Goal: Task Accomplishment & Management: Manage account settings

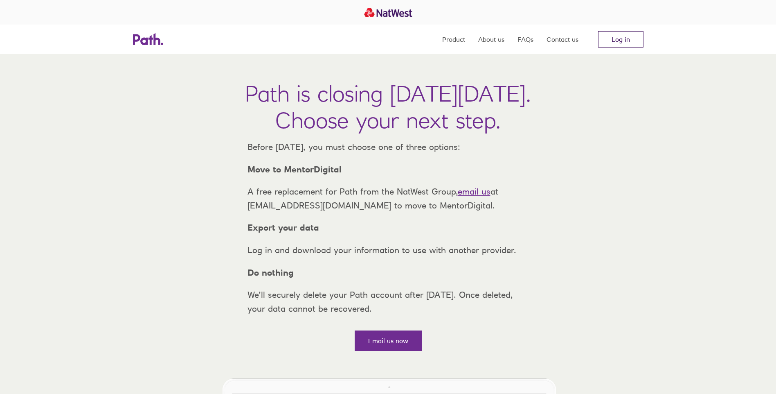
click at [611, 40] on link "Log in" at bounding box center [620, 39] width 45 height 16
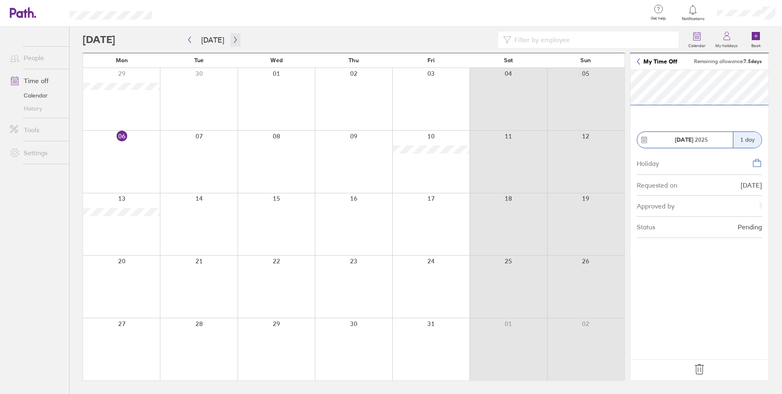
click at [233, 40] on icon "button" at bounding box center [235, 39] width 6 height 7
click at [232, 41] on icon "button" at bounding box center [235, 39] width 6 height 7
drag, startPoint x: 148, startPoint y: 204, endPoint x: 128, endPoint y: 203, distance: 19.7
drag, startPoint x: 128, startPoint y: 203, endPoint x: 122, endPoint y: 195, distance: 9.9
click at [122, 195] on div at bounding box center [121, 224] width 77 height 62
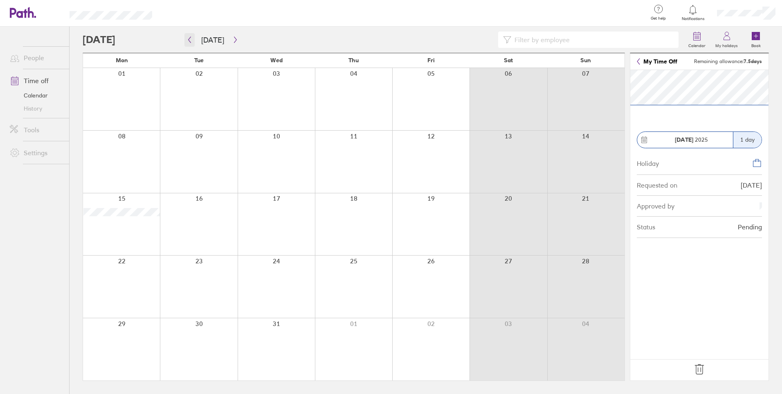
click at [193, 40] on button "button" at bounding box center [190, 40] width 10 height 14
click at [350, 178] on div at bounding box center [353, 162] width 77 height 62
click at [696, 368] on icon at bounding box center [699, 369] width 9 height 10
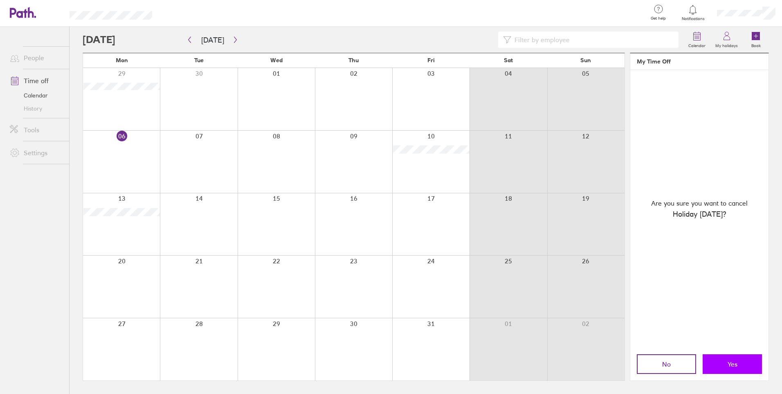
click at [733, 362] on span "Yes" at bounding box center [733, 363] width 10 height 7
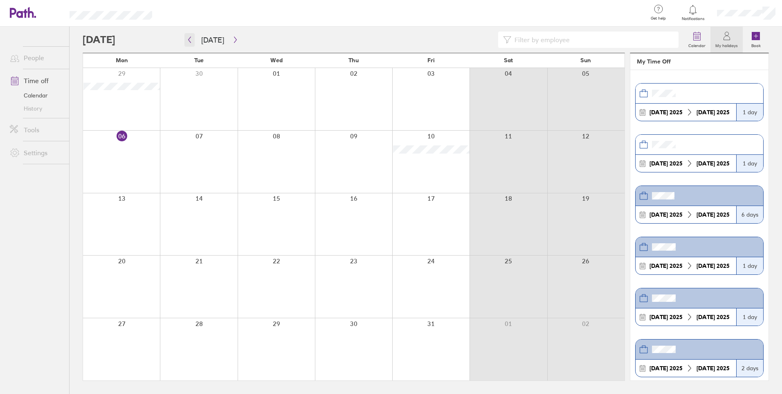
click at [189, 36] on icon "button" at bounding box center [190, 39] width 6 height 7
click at [239, 38] on div at bounding box center [383, 40] width 601 height 16
click at [236, 41] on button "button" at bounding box center [235, 40] width 10 height 14
click at [255, 171] on div at bounding box center [276, 162] width 77 height 62
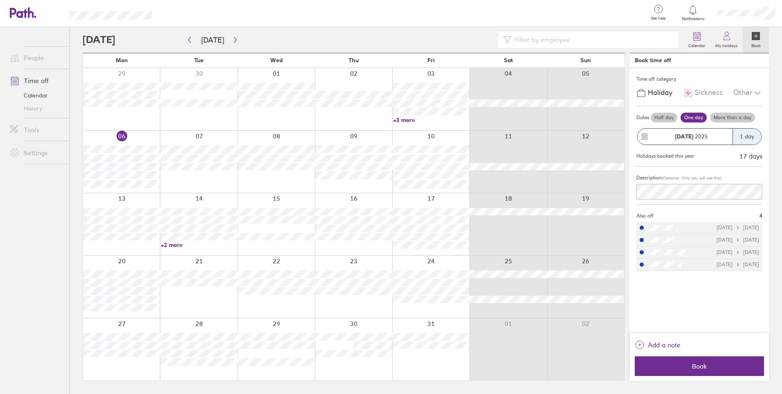
click at [396, 119] on link "+3 more" at bounding box center [431, 119] width 77 height 7
click at [321, 124] on div at bounding box center [353, 99] width 77 height 62
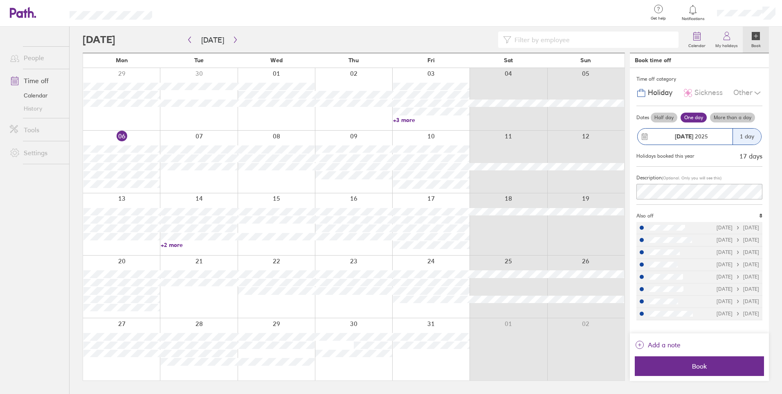
click at [419, 308] on div at bounding box center [430, 286] width 77 height 62
